Goal: Task Accomplishment & Management: Manage account settings

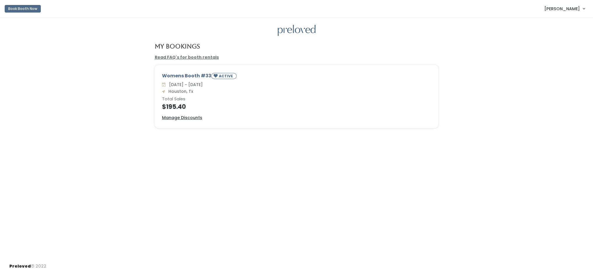
click at [572, 10] on span "[PERSON_NAME]" at bounding box center [562, 9] width 36 height 6
click at [554, 50] on button "Logout" at bounding box center [564, 49] width 52 height 10
